Goal: Task Accomplishment & Management: Manage account settings

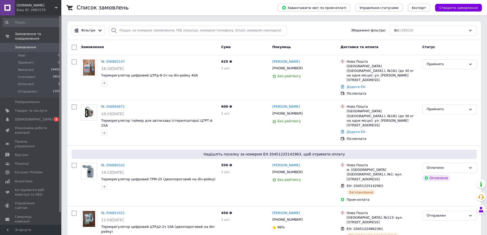
drag, startPoint x: 171, startPoint y: 8, endPoint x: 77, endPoint y: 0, distance: 94.5
click at [171, 8] on div "Список замовлень" at bounding box center [172, 7] width 191 height 15
